Goal: Task Accomplishment & Management: Use online tool/utility

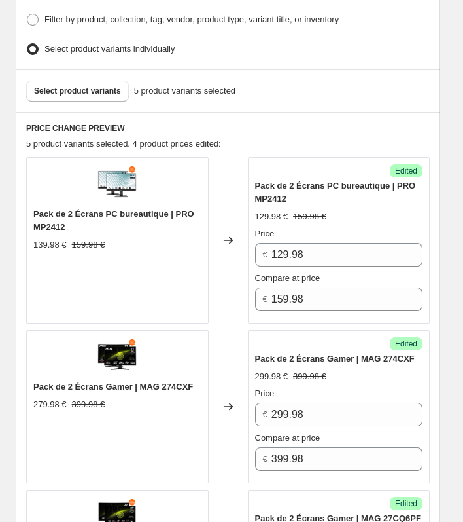
scroll to position [393, 0]
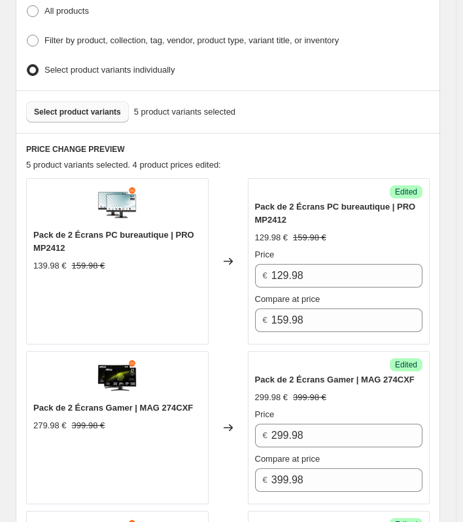
click at [66, 110] on span "Select product variants" at bounding box center [77, 112] width 87 height 10
click at [77, 113] on button "Select product variants" at bounding box center [77, 111] width 103 height 21
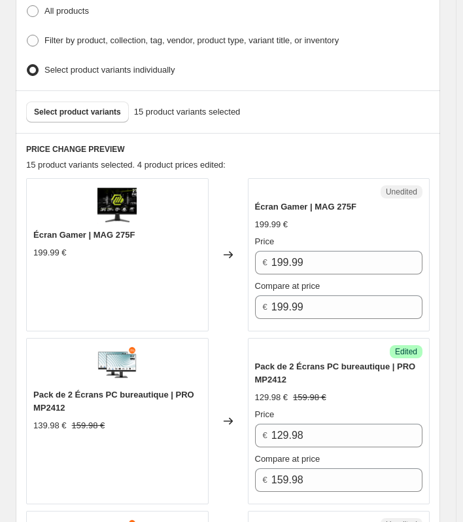
click at [120, 236] on div "Écran Gamer | MAG 275F" at bounding box center [117, 234] width 168 height 13
drag, startPoint x: 97, startPoint y: 230, endPoint x: 162, endPoint y: 231, distance: 64.8
click at [162, 231] on div "Écran Gamer | MAG 275F" at bounding box center [117, 234] width 168 height 13
copy span "MAG 275F"
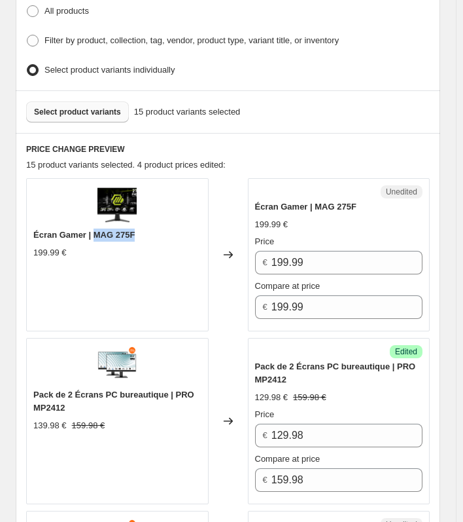
click at [88, 109] on span "Select product variants" at bounding box center [77, 112] width 87 height 10
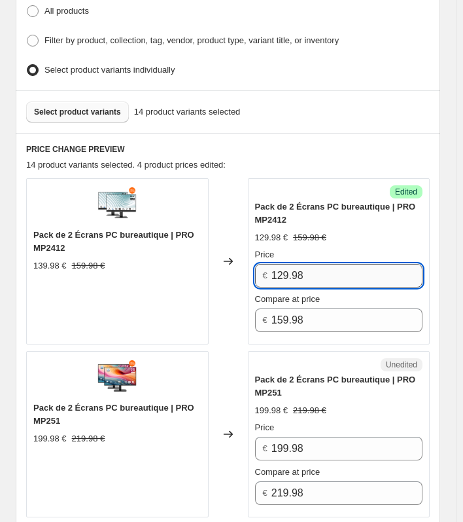
click at [331, 276] on input "129.98" at bounding box center [347, 276] width 151 height 24
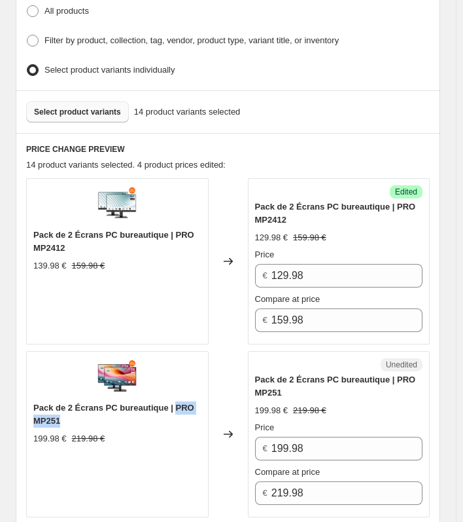
drag, startPoint x: 87, startPoint y: 420, endPoint x: 177, endPoint y: 403, distance: 91.9
click at [177, 403] on div "Pack de 2 Écrans PC bureautique | PRO MP251" at bounding box center [117, 414] width 168 height 26
copy span "PRO MP251"
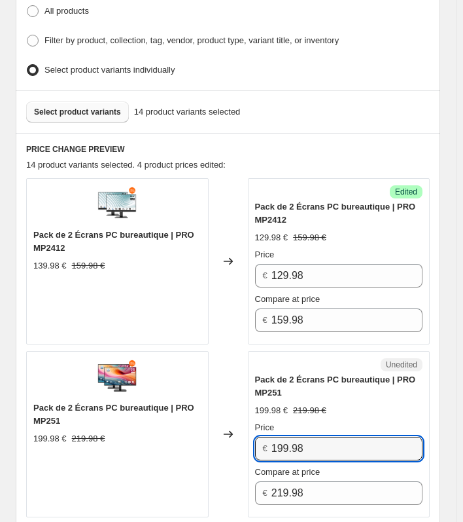
drag, startPoint x: 345, startPoint y: 442, endPoint x: 239, endPoint y: 441, distance: 106.0
click at [239, 441] on div "Pack de 2 Écrans PC bureautique | PRO MP251 199.98 € 219.98 € Changed to Unedit…" at bounding box center [228, 434] width 404 height 166
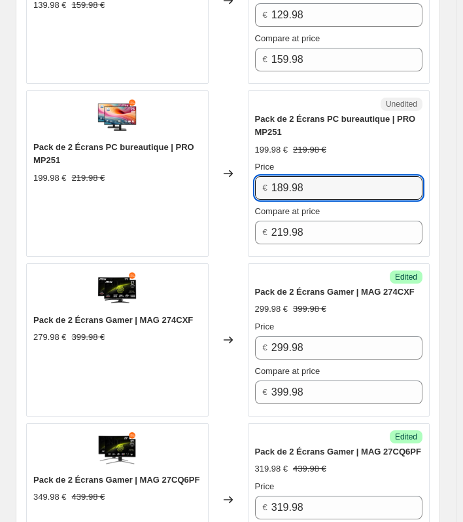
scroll to position [654, 0]
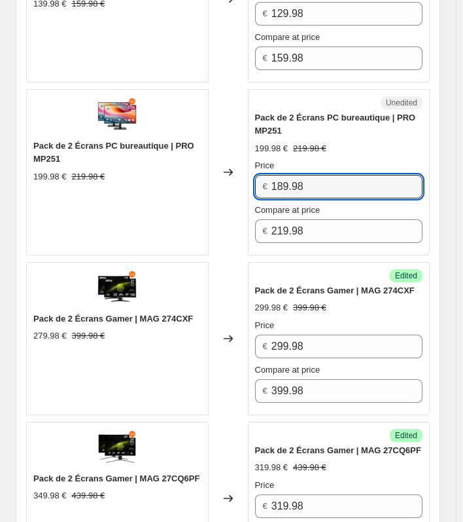
type input "189.98"
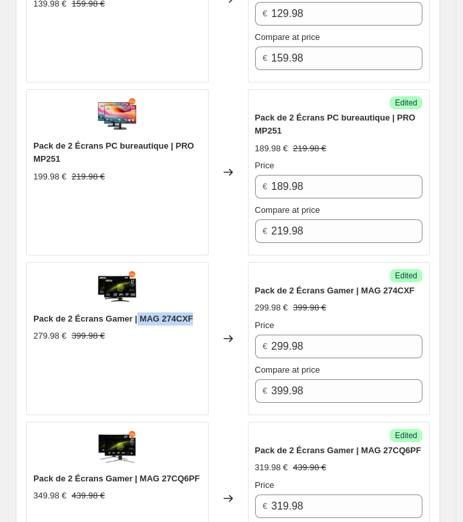
drag, startPoint x: 139, startPoint y: 315, endPoint x: 205, endPoint y: 313, distance: 66.1
click at [205, 313] on div "Pack de 2 Écrans Gamer | MAG 274CXF 279.98 € 399.98 €" at bounding box center [117, 338] width 183 height 153
copy span "MAG 274CXF"
click at [185, 314] on span "Pack de 2 Écrans Gamer | MAG 274CXF" at bounding box center [113, 318] width 160 height 10
drag, startPoint x: 142, startPoint y: 313, endPoint x: 194, endPoint y: 313, distance: 51.7
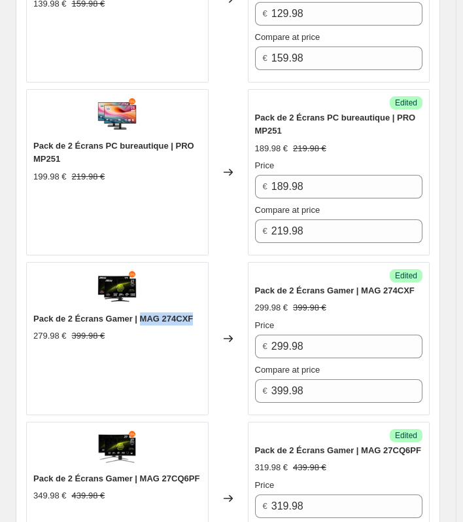
click at [193, 313] on span "Pack de 2 Écrans Gamer | MAG 274CXF" at bounding box center [113, 318] width 160 height 10
copy span "MAG 274CXF"
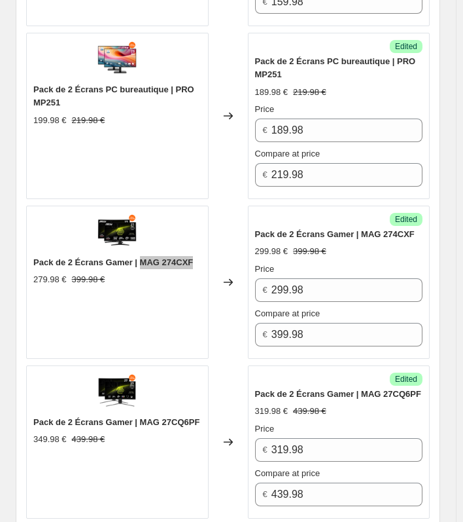
scroll to position [785, 0]
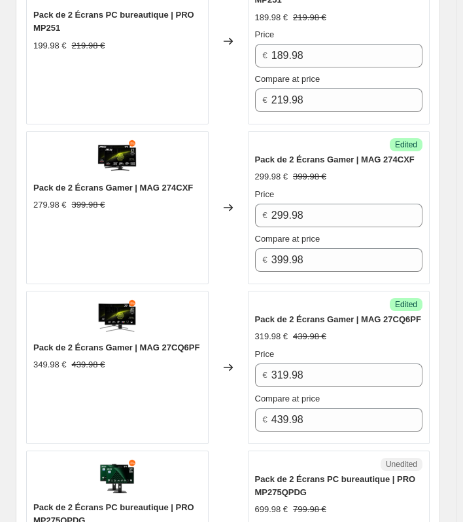
click at [164, 349] on div "Pack de 2 Écrans Gamer | MAG 27CQ6PF 349.98 € 439.98 €" at bounding box center [117, 356] width 168 height 30
drag, startPoint x: 140, startPoint y: 339, endPoint x: 211, endPoint y: 343, distance: 71.4
click at [209, 343] on div "Pack de 2 Écrans Gamer | MAG 27CQ6PF 349.98 € 439.98 €" at bounding box center [117, 367] width 183 height 153
copy span "MAG 27CQ6PF"
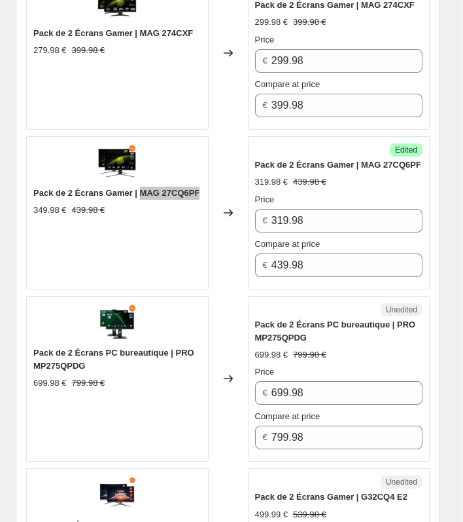
scroll to position [982, 0]
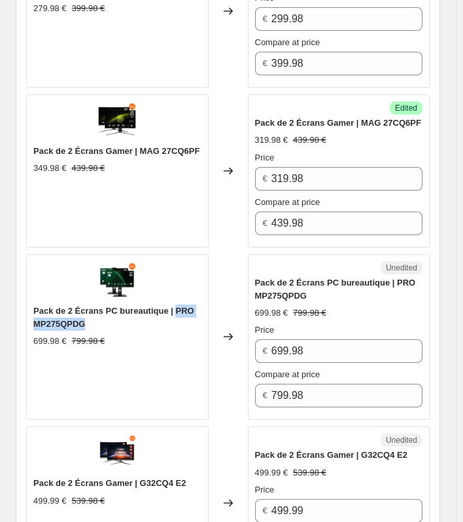
drag, startPoint x: 179, startPoint y: 300, endPoint x: 106, endPoint y: 313, distance: 74.3
click at [106, 313] on div "Pack de 2 Écrans PC bureautique | PRO MP275QPDG" at bounding box center [117, 317] width 168 height 26
copy span "PRO MP275QPDG"
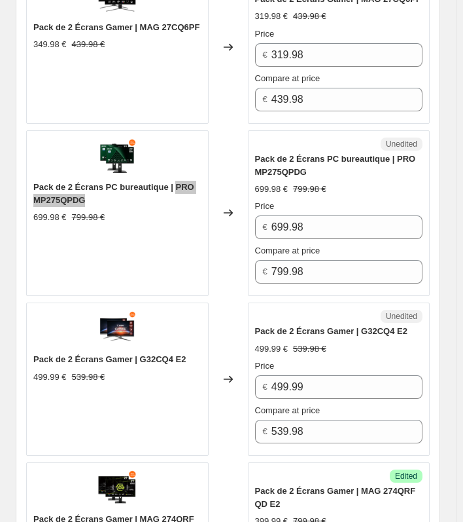
scroll to position [1112, 0]
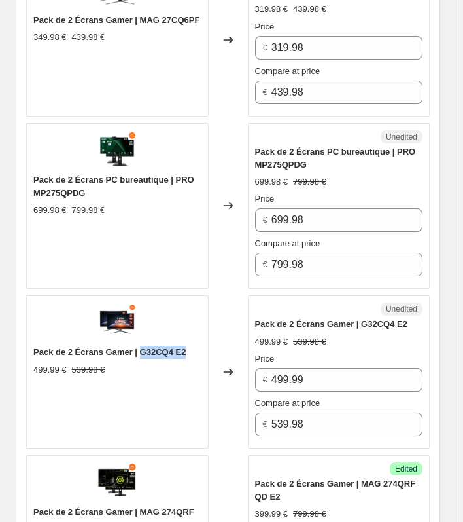
drag, startPoint x: 141, startPoint y: 347, endPoint x: 197, endPoint y: 343, distance: 55.8
click at [197, 345] on div "Pack de 2 Écrans Gamer | G32CQ4 E2" at bounding box center [117, 351] width 168 height 13
copy span "G32CQ4 E2"
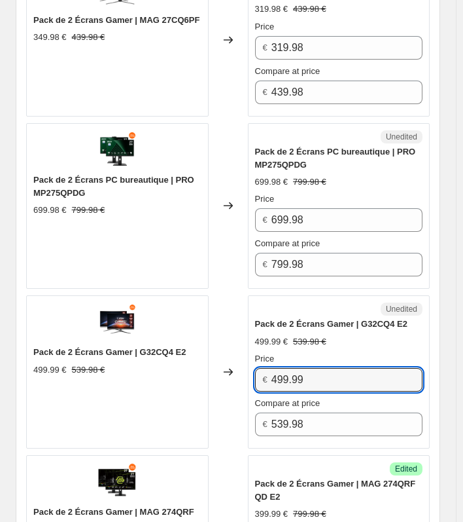
drag, startPoint x: 342, startPoint y: 373, endPoint x: 232, endPoint y: 373, distance: 110.6
click at [230, 372] on div "Pack de 2 Écrans Gamer | G32CQ4 E2 499.99 € 539.98 € Changed to Unedited Pack d…" at bounding box center [228, 371] width 404 height 153
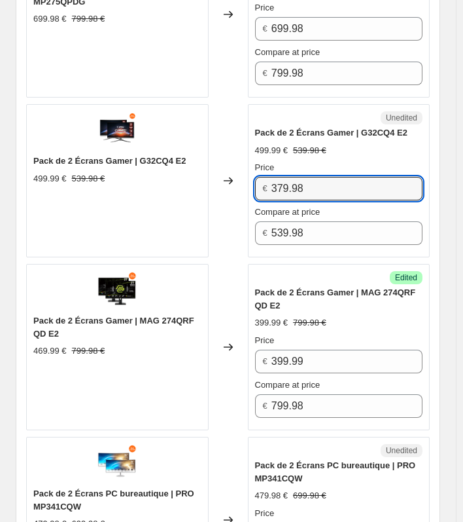
scroll to position [1309, 0]
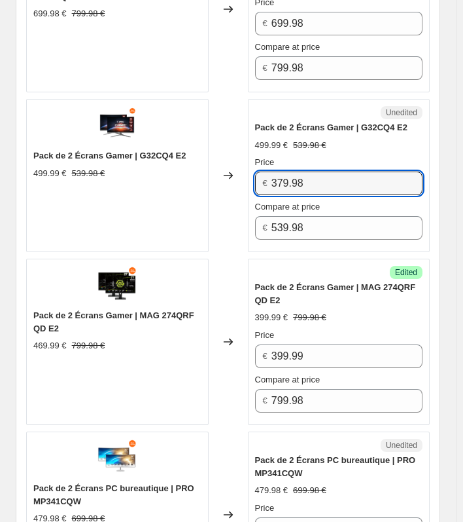
type input "379.98"
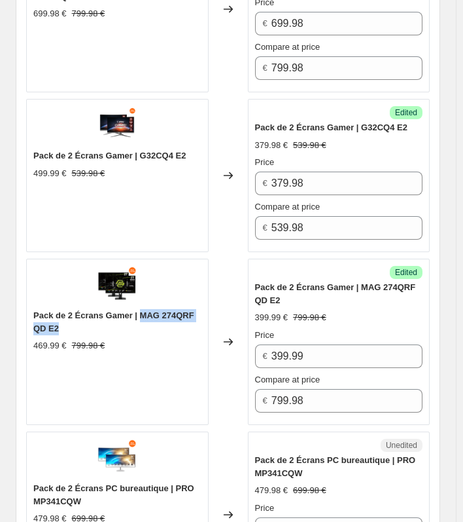
drag, startPoint x: 144, startPoint y: 309, endPoint x: 198, endPoint y: 323, distance: 55.4
click at [198, 323] on div "Pack de 2 Écrans Gamer | MAG 274QRF QD E2" at bounding box center [117, 322] width 168 height 26
copy span "MAG 274QRF QD E2"
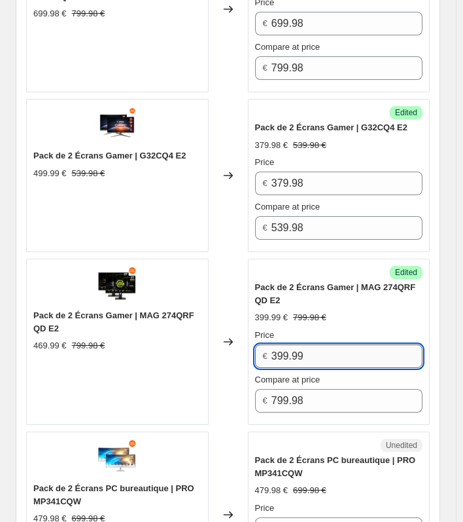
click at [335, 344] on input "399.99" at bounding box center [347, 356] width 151 height 24
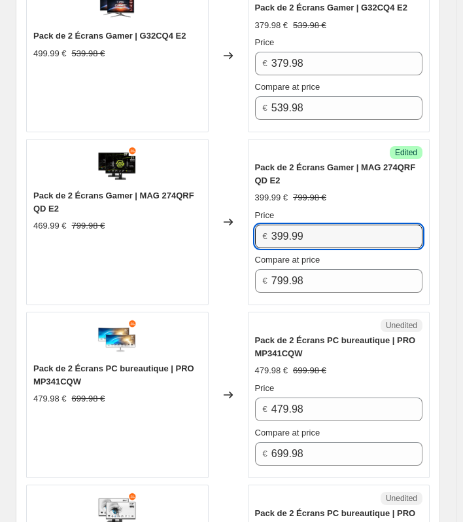
scroll to position [1440, 0]
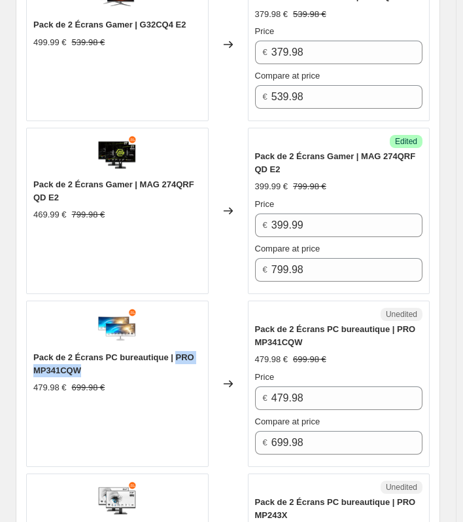
drag, startPoint x: 179, startPoint y: 349, endPoint x: 82, endPoint y: 366, distance: 99.0
click at [82, 366] on span "Pack de 2 Écrans PC bureautique | PRO MP341CQW" at bounding box center [113, 363] width 161 height 23
copy span "PRO MP341CQW"
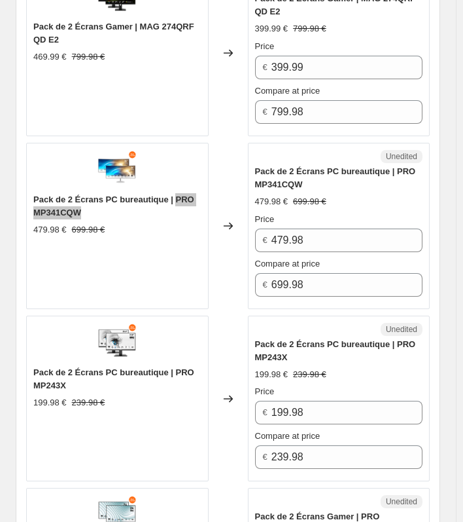
scroll to position [1636, 0]
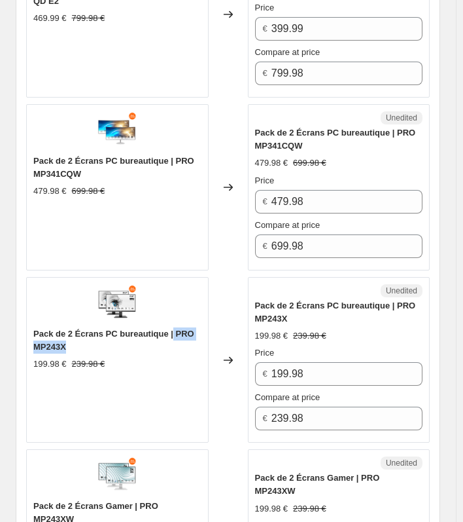
drag, startPoint x: 175, startPoint y: 327, endPoint x: 81, endPoint y: 344, distance: 95.7
click at [81, 344] on div "Pack de 2 Écrans PC bureautique | PRO MP243X" at bounding box center [117, 340] width 168 height 26
copy span "PRO MP243X"
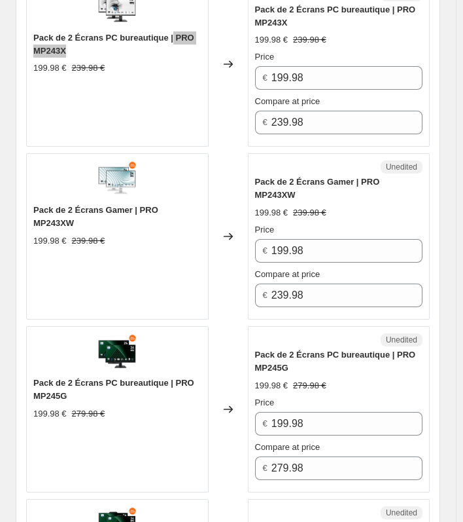
scroll to position [2028, 0]
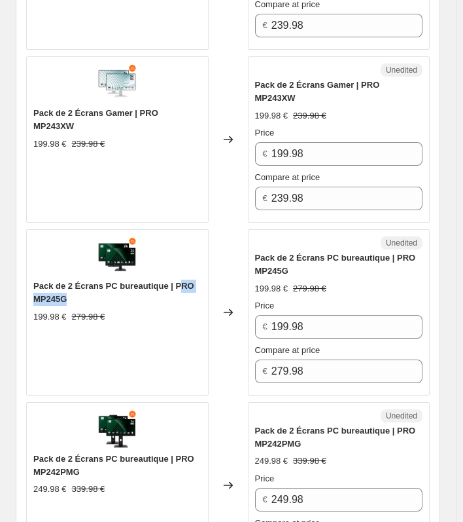
drag, startPoint x: 181, startPoint y: 281, endPoint x: 190, endPoint y: 291, distance: 13.9
click at [190, 291] on div "Pack de 2 Écrans PC bureautique | PRO MP245G" at bounding box center [117, 292] width 168 height 26
click at [185, 285] on span "Pack de 2 Écrans PC bureautique | PRO MP245G" at bounding box center [113, 292] width 161 height 23
drag, startPoint x: 178, startPoint y: 281, endPoint x: 171, endPoint y: 291, distance: 11.3
click at [171, 291] on div "Pack de 2 Écrans PC bureautique | PRO MP245G" at bounding box center [117, 292] width 168 height 26
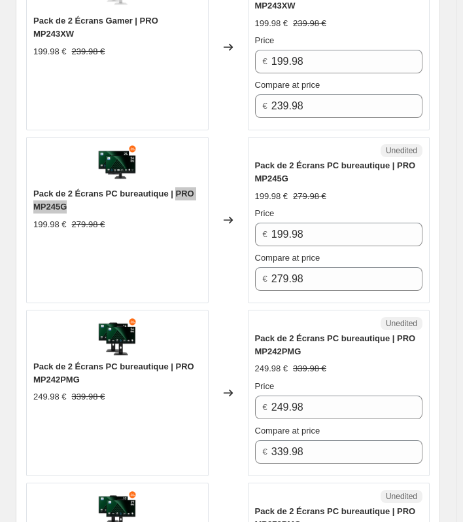
scroll to position [2159, 0]
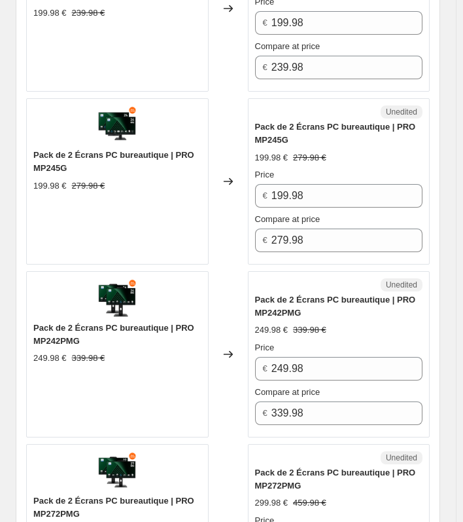
click at [188, 323] on span "Pack de 2 Écrans PC bureautique | PRO MP242PMG" at bounding box center [113, 334] width 161 height 23
drag, startPoint x: 179, startPoint y: 325, endPoint x: 166, endPoint y: 333, distance: 15.1
click at [166, 333] on div "Pack de 2 Écrans PC bureautique | PRO MP242PMG" at bounding box center [117, 334] width 168 height 26
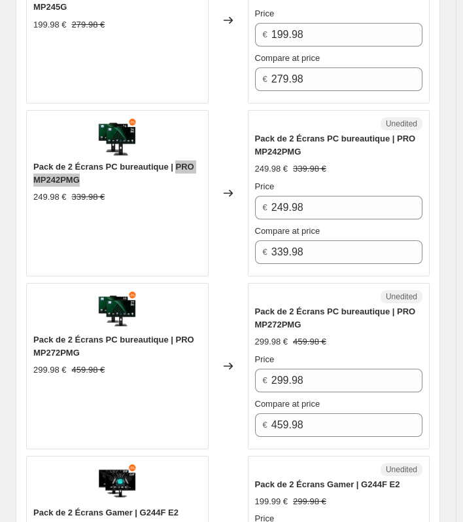
scroll to position [2356, 0]
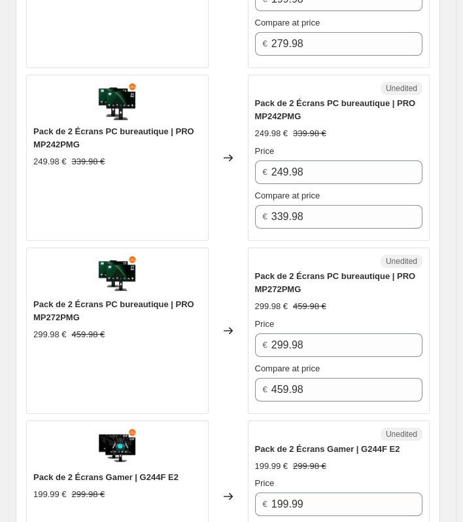
click at [169, 301] on span "Pack de 2 Écrans PC bureautique | PRO MP272PMG" at bounding box center [113, 310] width 161 height 23
drag, startPoint x: 180, startPoint y: 299, endPoint x: 86, endPoint y: 311, distance: 94.4
click at [86, 311] on div "Pack de 2 Écrans PC bureautique | PRO MP272PMG" at bounding box center [117, 311] width 168 height 26
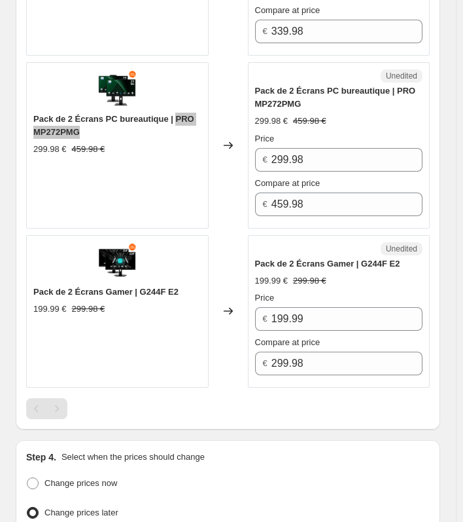
scroll to position [2552, 0]
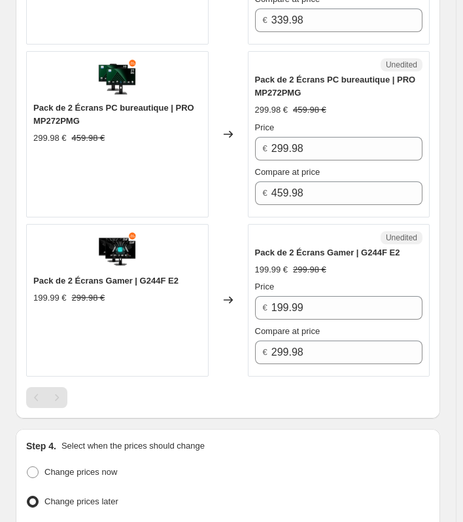
drag, startPoint x: 179, startPoint y: 274, endPoint x: 171, endPoint y: 277, distance: 8.5
click at [175, 275] on span "Pack de 2 Écrans Gamer | G244F E2" at bounding box center [105, 280] width 145 height 10
drag, startPoint x: 140, startPoint y: 277, endPoint x: 182, endPoint y: 277, distance: 41.9
click at [182, 277] on div "Pack de 2 Écrans Gamer | G244F E2" at bounding box center [117, 280] width 168 height 13
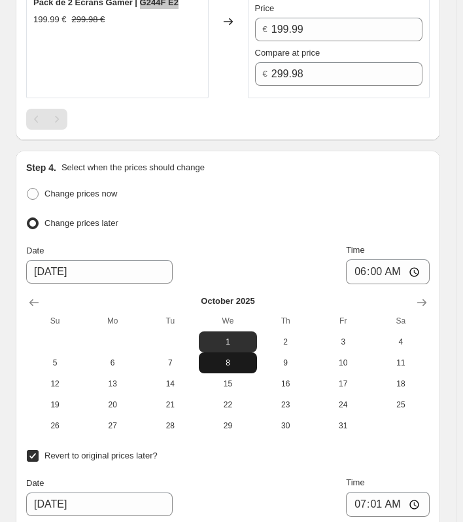
scroll to position [2879, 0]
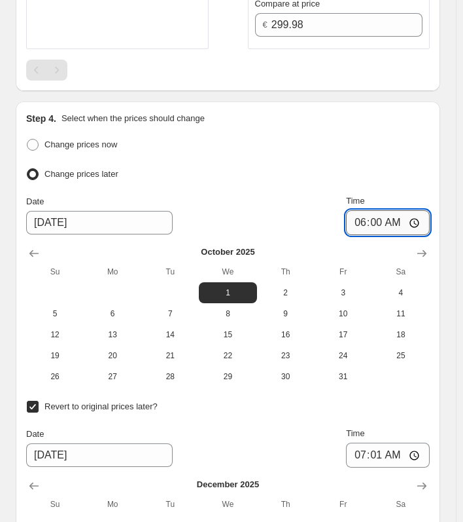
click at [417, 210] on input "06:00" at bounding box center [388, 222] width 84 height 25
type input "06:01"
click at [392, 130] on div "Step 4. Select when the prices should change Change prices now Change prices la…" at bounding box center [228, 384] width 404 height 544
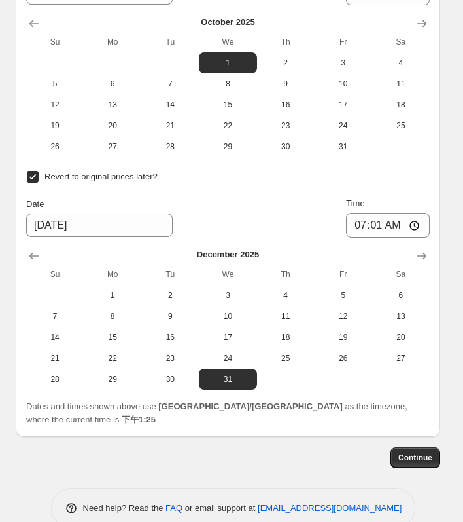
scroll to position [3115, 0]
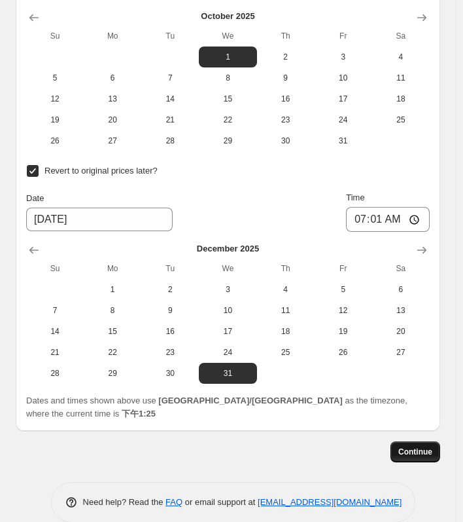
click at [423, 441] on button "Continue" at bounding box center [416, 451] width 50 height 21
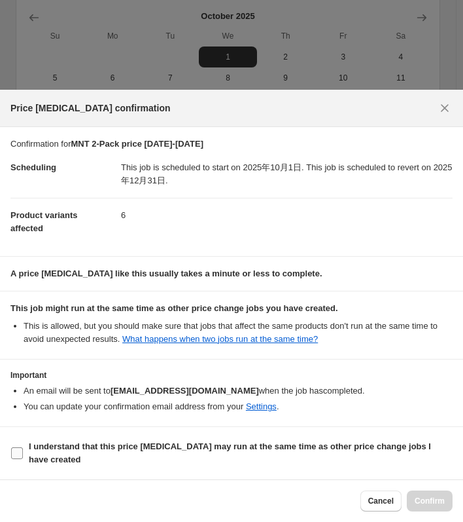
drag, startPoint x: 14, startPoint y: 448, endPoint x: 22, endPoint y: 448, distance: 7.9
click at [16, 449] on input "I understand that this price [MEDICAL_DATA] may run at the same time as other p…" at bounding box center [17, 453] width 12 height 12
checkbox input "true"
click at [446, 111] on icon "Close" at bounding box center [444, 107] width 13 height 13
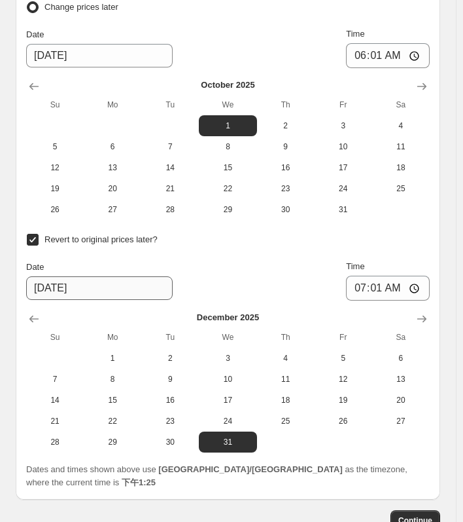
scroll to position [3049, 0]
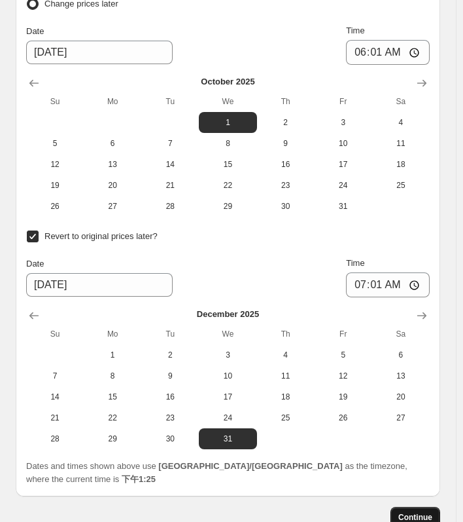
click at [438, 506] on button "Continue" at bounding box center [416, 516] width 50 height 21
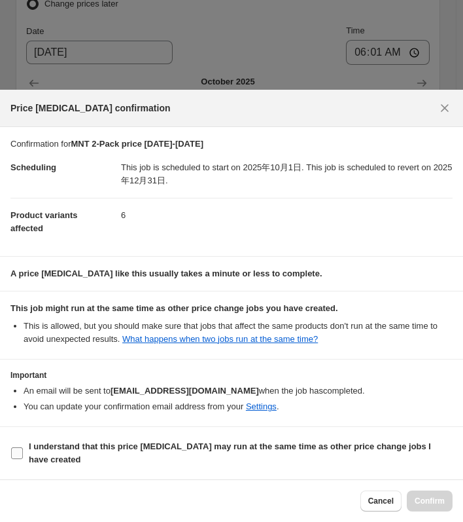
click at [14, 457] on input "I understand that this price [MEDICAL_DATA] may run at the same time as other p…" at bounding box center [17, 453] width 12 height 12
checkbox input "true"
click at [444, 505] on span "Confirm" at bounding box center [430, 500] width 30 height 10
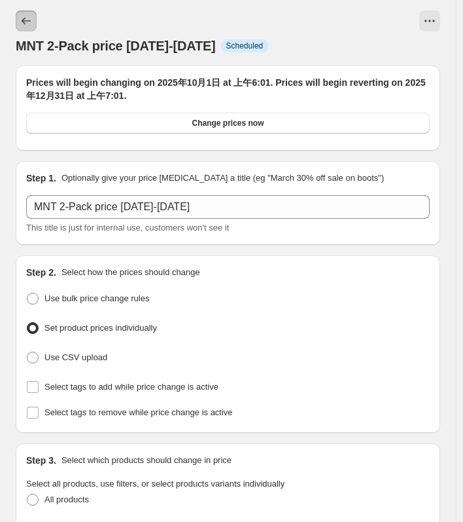
click at [31, 19] on icon "Price change jobs" at bounding box center [26, 20] width 13 height 13
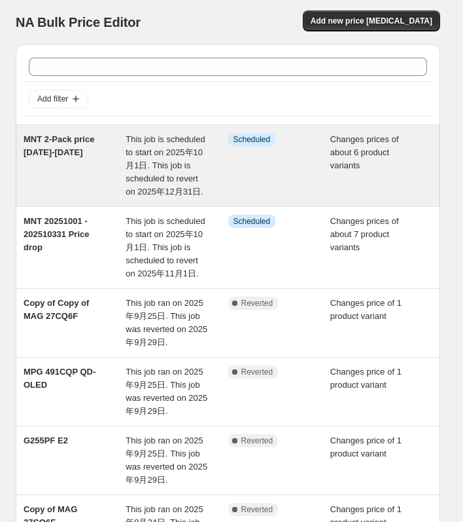
click at [389, 181] on div "Changes prices of about 6 product variants" at bounding box center [381, 165] width 102 height 65
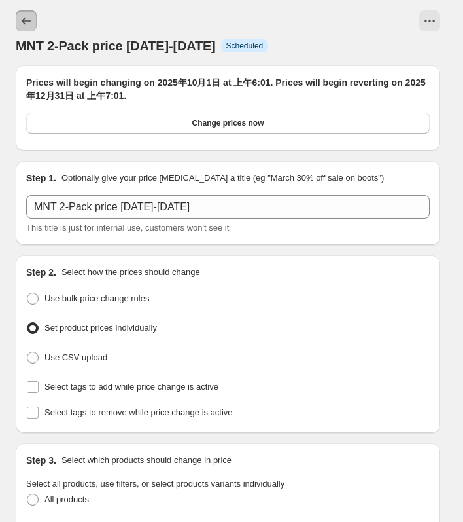
click at [28, 26] on icon "Price change jobs" at bounding box center [26, 20] width 13 height 13
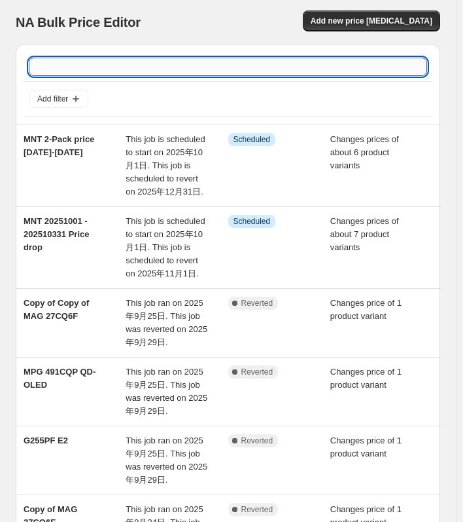
click at [163, 67] on input "text" at bounding box center [228, 67] width 398 height 18
type input "MNT"
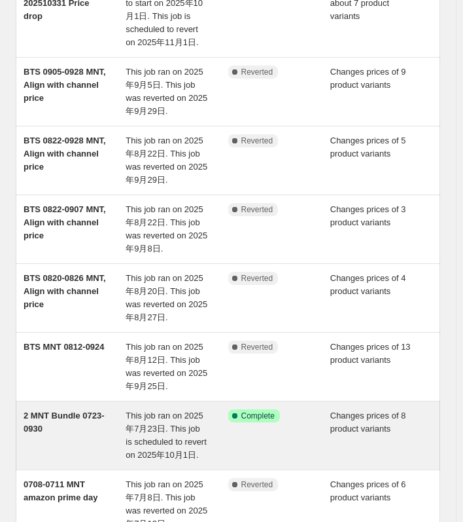
scroll to position [458, 0]
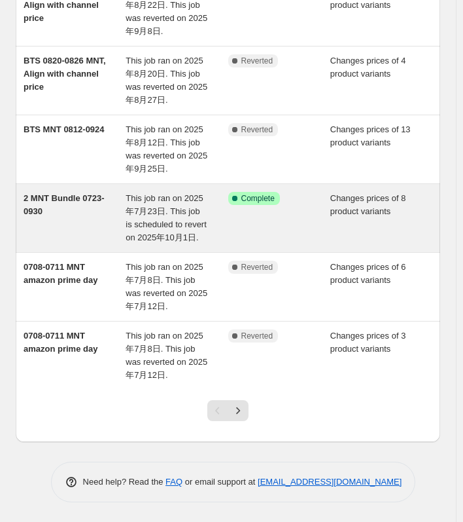
click at [105, 244] on div "2 MNT Bundle 0723-0930" at bounding box center [75, 218] width 102 height 52
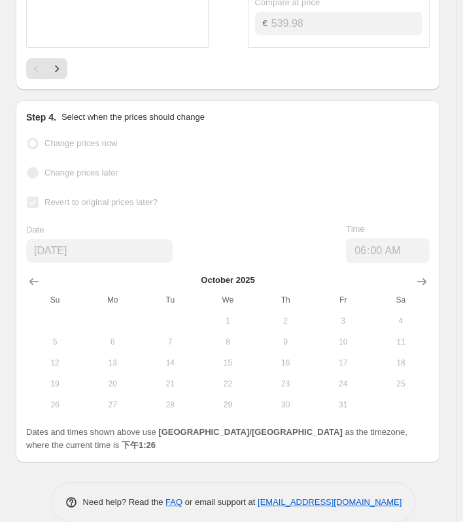
scroll to position [1072, 0]
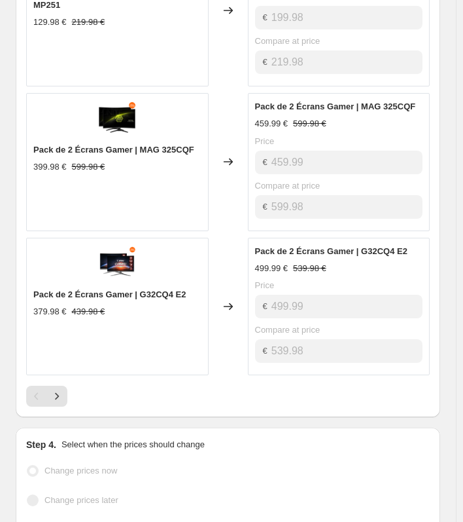
click at [42, 387] on div "Pagination" at bounding box center [36, 395] width 21 height 21
click at [53, 389] on icon "Next" at bounding box center [56, 395] width 13 height 13
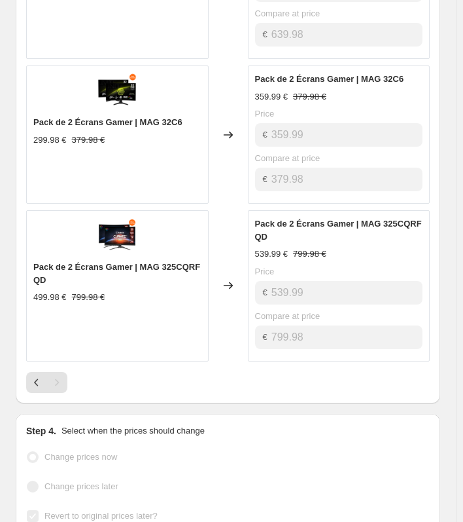
scroll to position [811, 0]
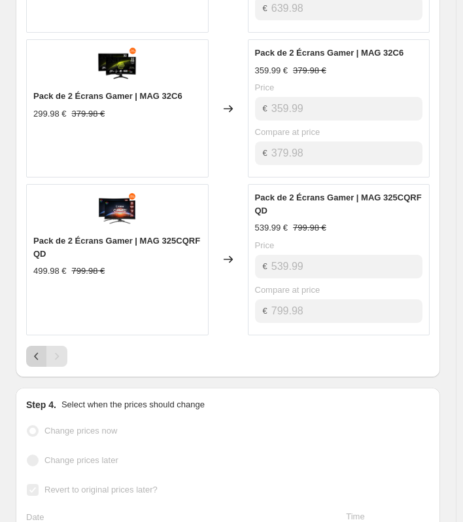
click at [30, 349] on icon "Previous" at bounding box center [36, 355] width 13 height 13
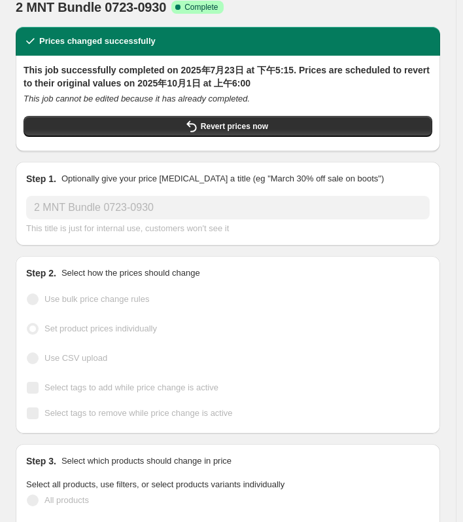
scroll to position [0, 0]
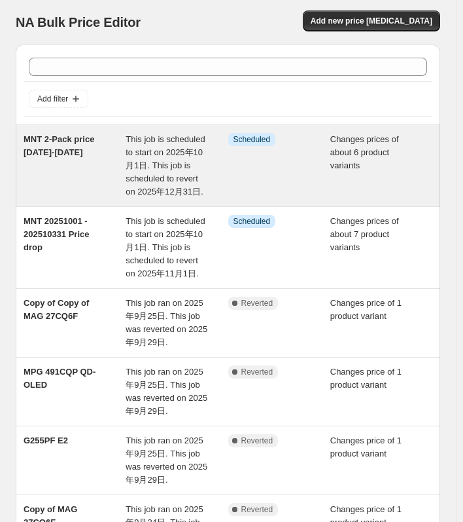
click at [96, 148] on div "MNT 2-Pack price [DATE]-[DATE]" at bounding box center [75, 165] width 102 height 65
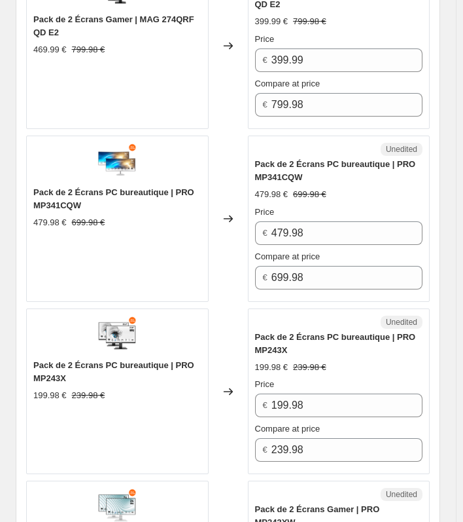
scroll to position [1701, 0]
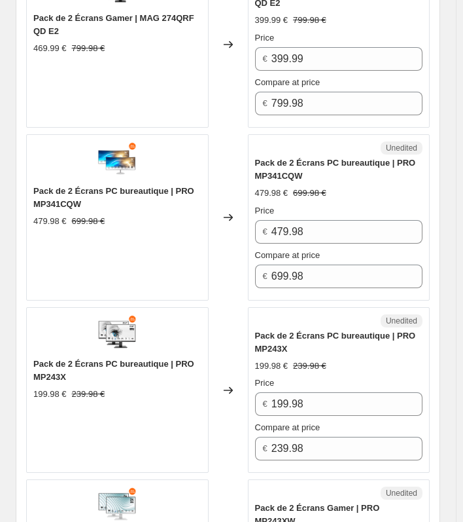
click at [158, 236] on div "Pack de 2 Écrans PC bureautique | PRO MP341CQW 479.98 € 699.98 €" at bounding box center [117, 217] width 183 height 166
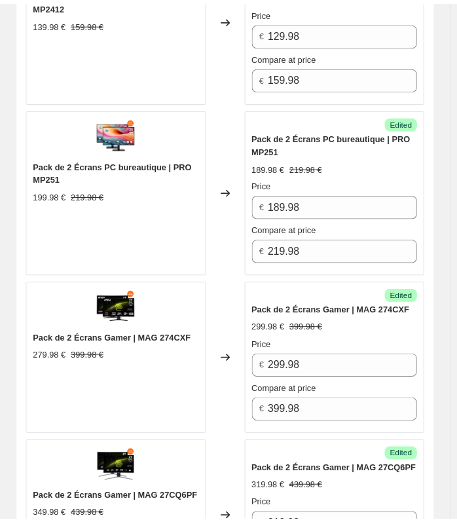
scroll to position [589, 0]
